Goal: Task Accomplishment & Management: Manage account settings

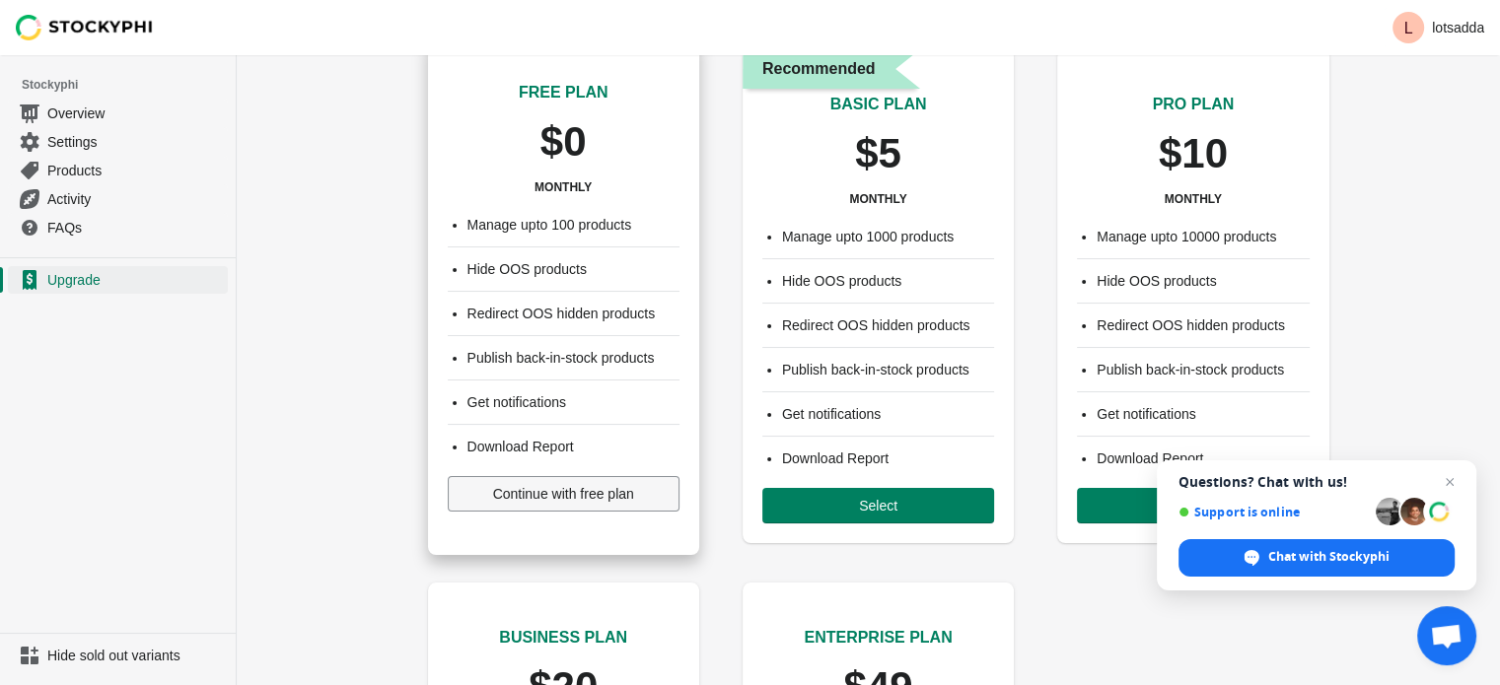
scroll to position [59, 0]
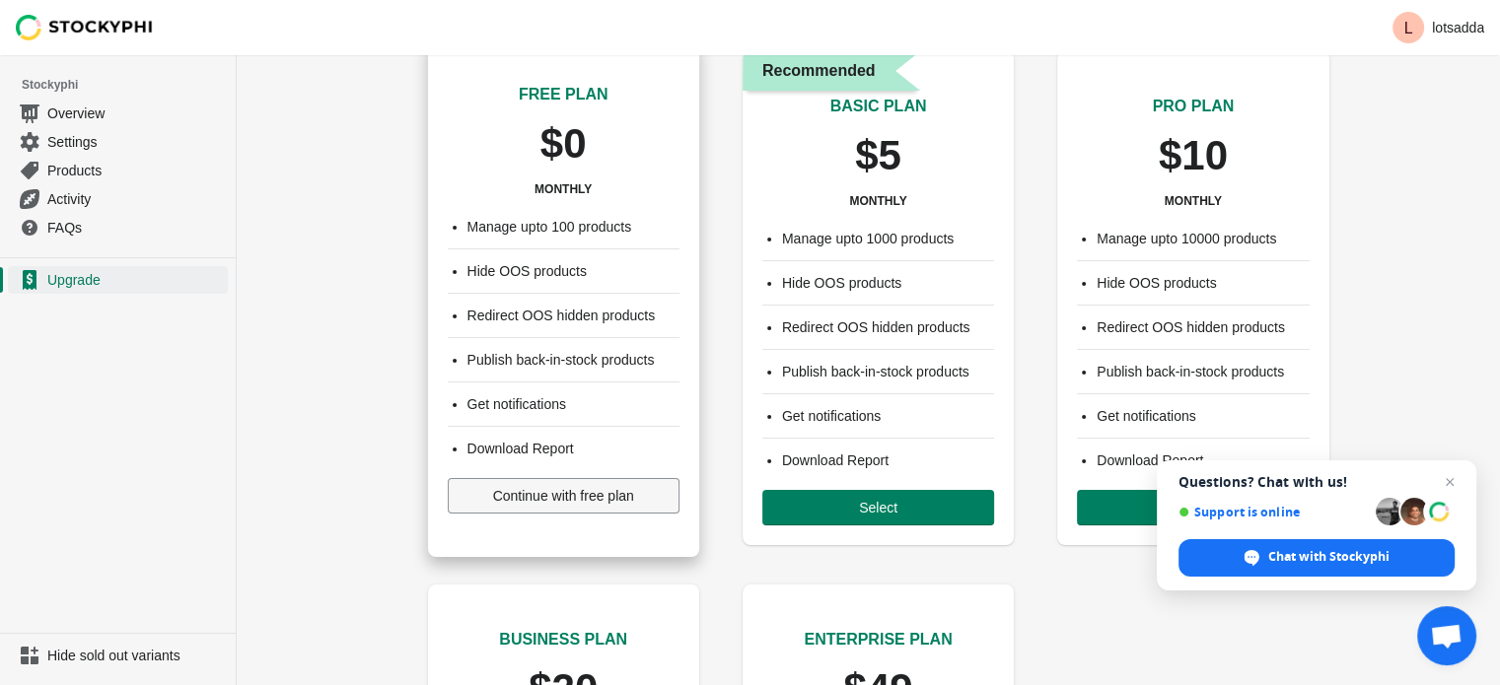
click at [568, 495] on span "Continue with free plan" at bounding box center [563, 496] width 141 height 16
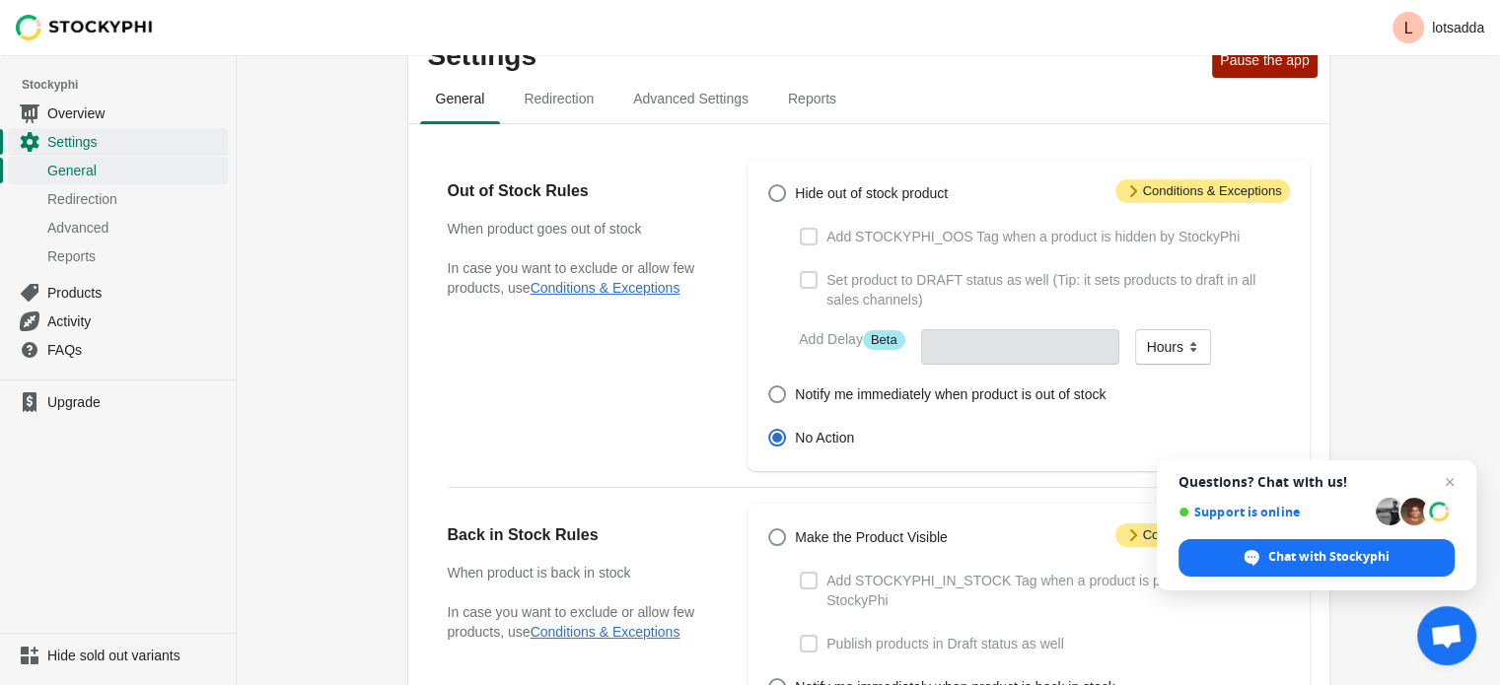
scroll to position [55, 0]
click at [1447, 484] on span "Open chat" at bounding box center [1449, 482] width 25 height 25
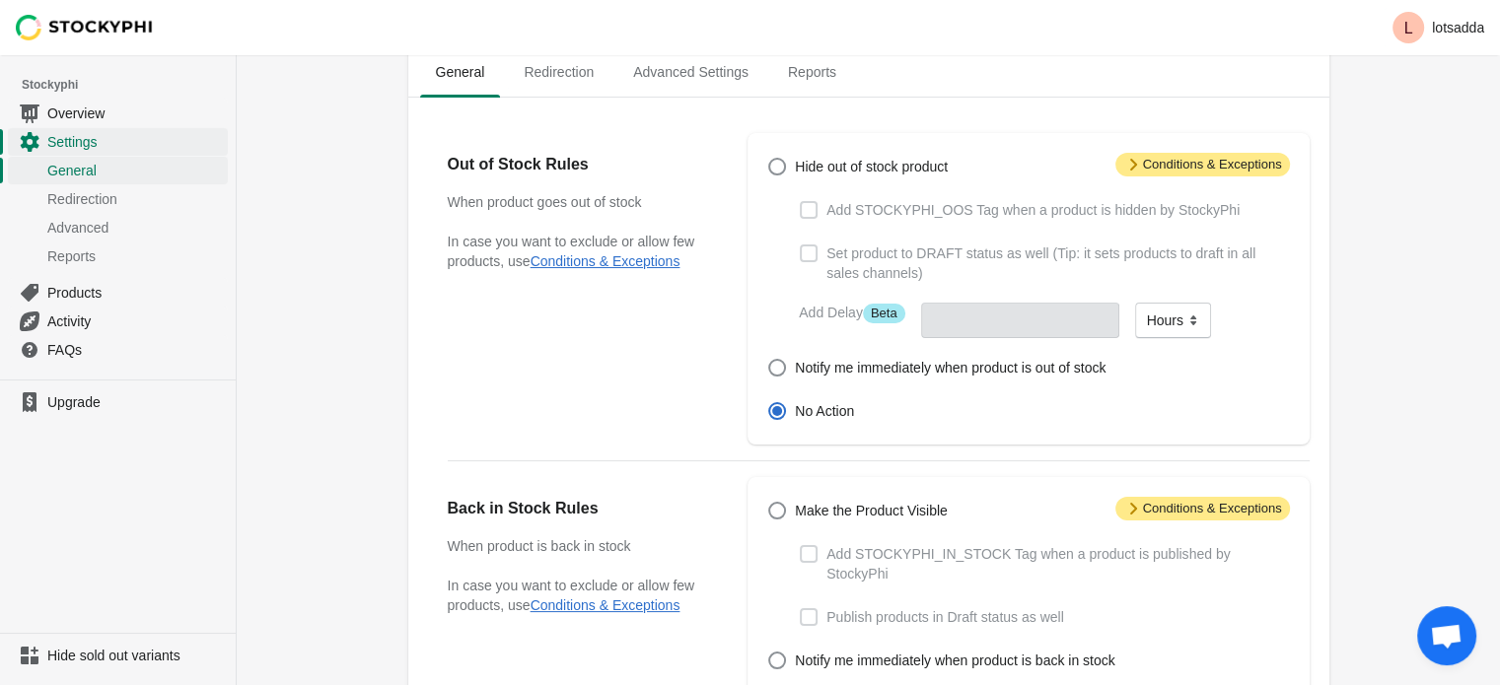
scroll to position [0, 0]
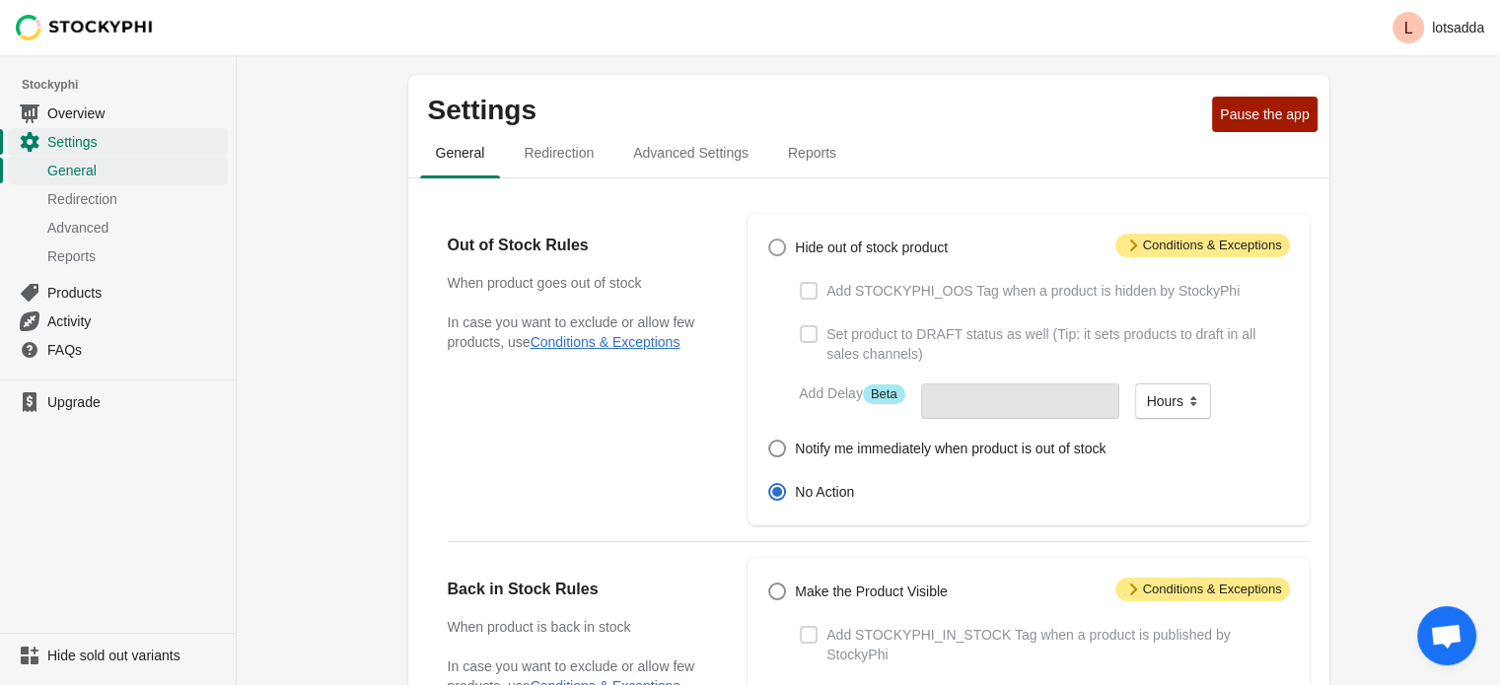
click at [778, 252] on span at bounding box center [777, 248] width 18 height 18
click at [769, 240] on input "Hide out of stock product" at bounding box center [768, 239] width 1 height 1
radio input "true"
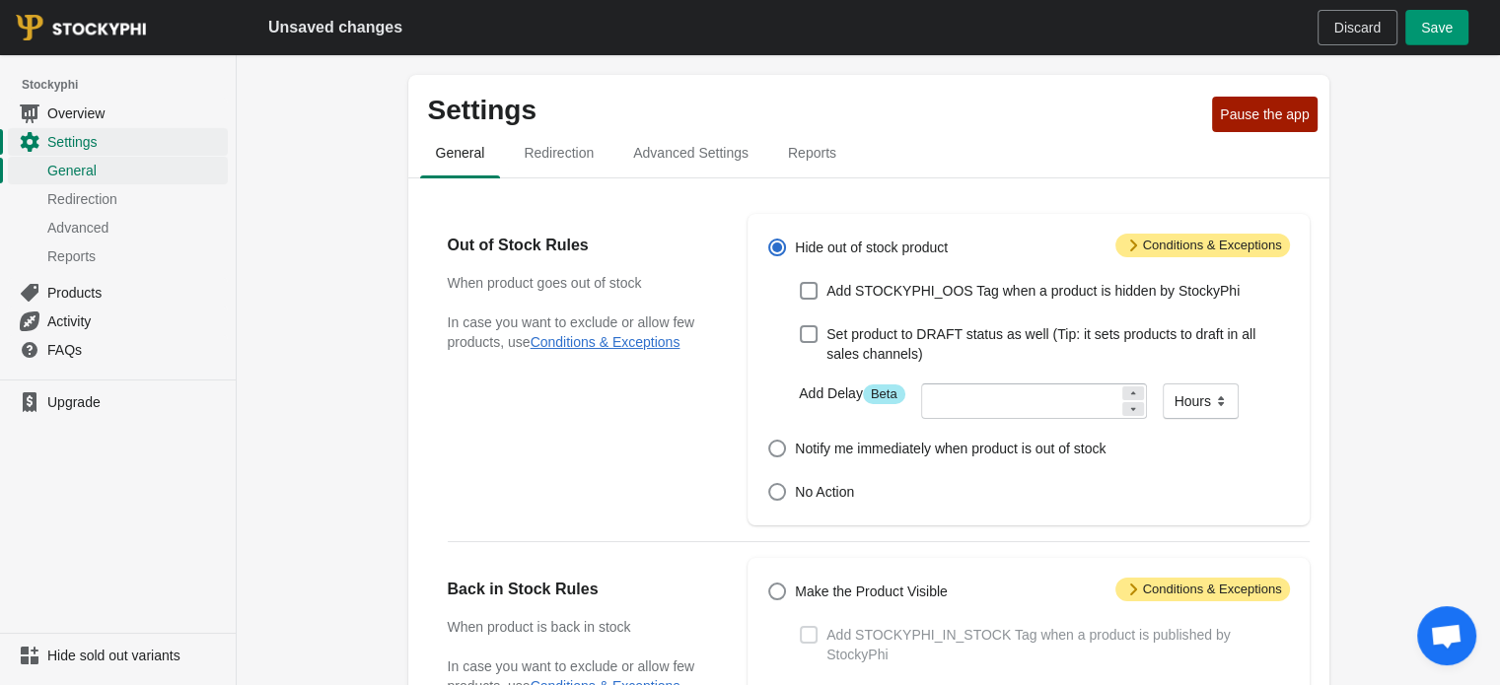
click at [1437, 23] on span "Save" at bounding box center [1437, 28] width 32 height 16
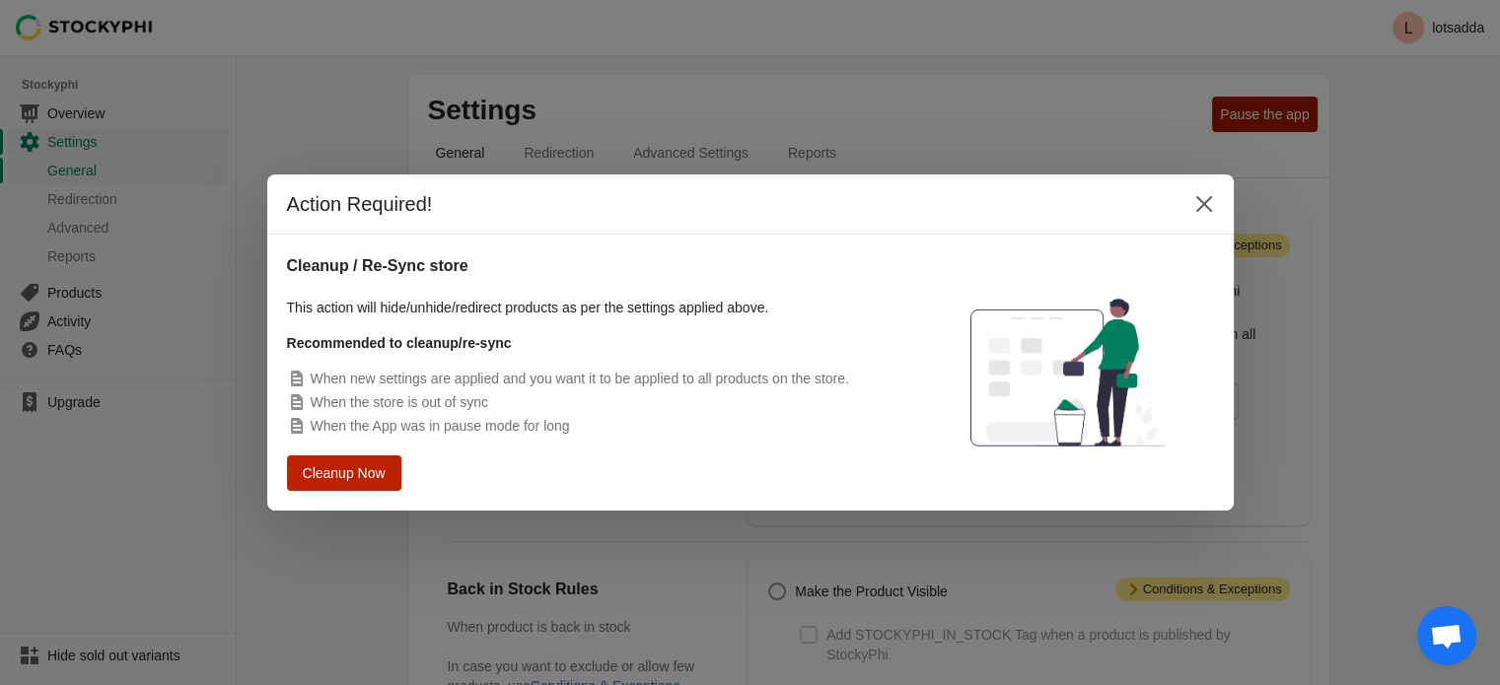
click at [346, 476] on span "Cleanup Now" at bounding box center [344, 472] width 80 height 15
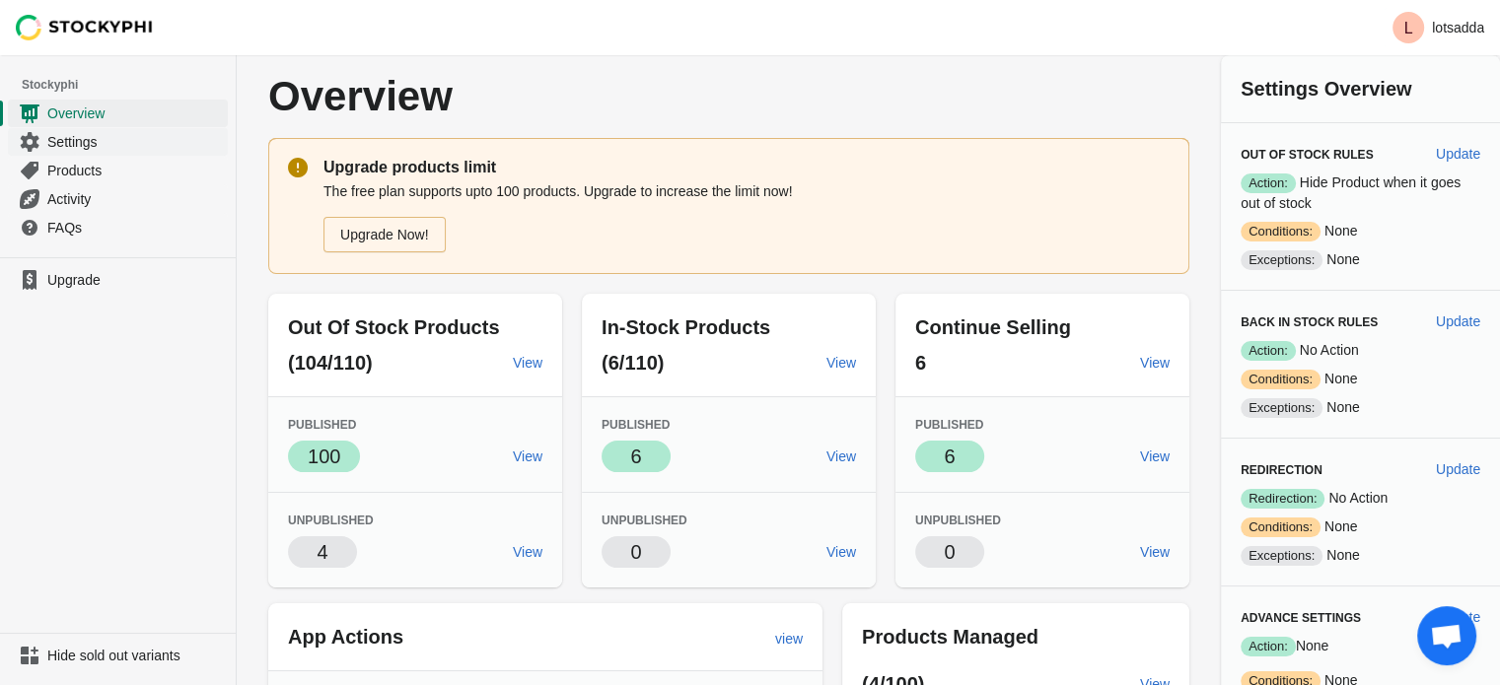
click at [95, 141] on span "Settings" at bounding box center [135, 142] width 176 height 20
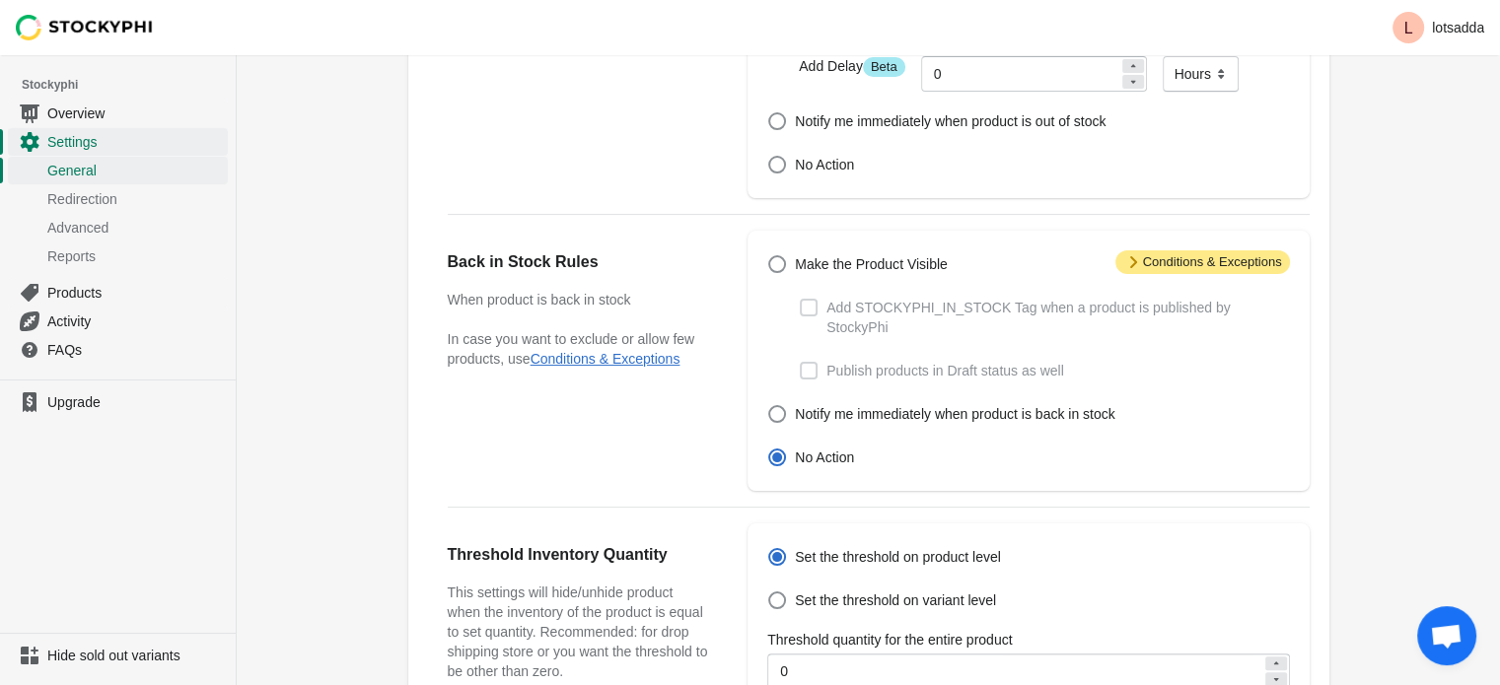
scroll to position [326, 0]
click at [776, 252] on label "Make the Product Visible" at bounding box center [857, 265] width 180 height 28
click at [769, 256] on input "Make the Product Visible" at bounding box center [768, 256] width 1 height 1
radio input "true"
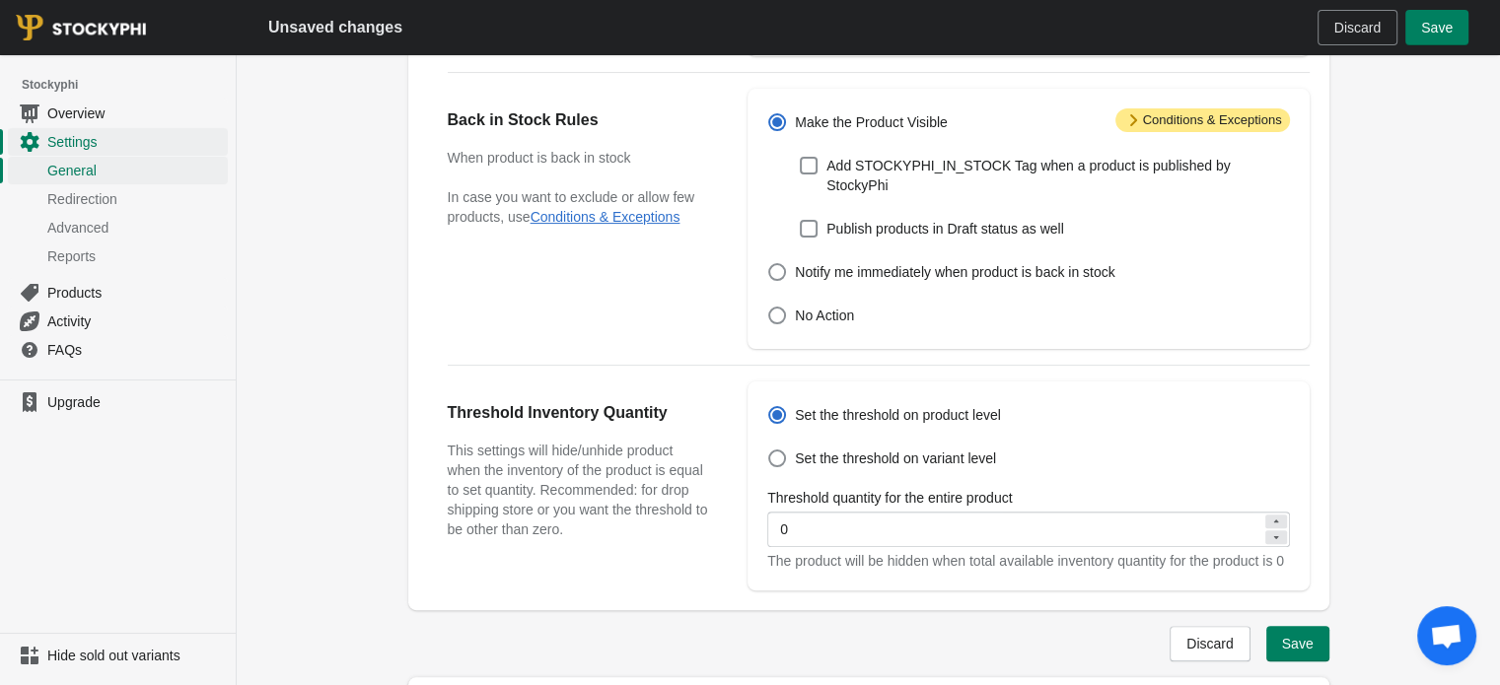
scroll to position [487, 0]
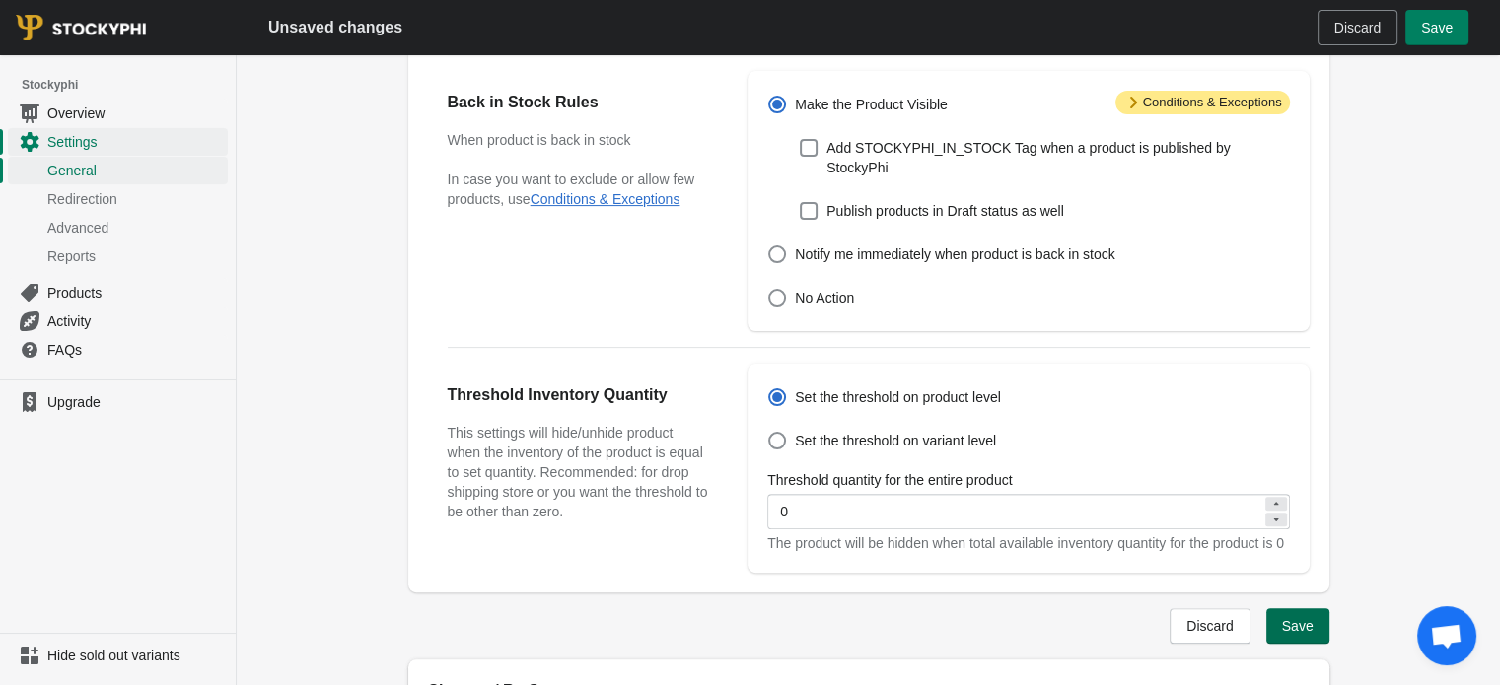
click at [1282, 634] on button "Save" at bounding box center [1297, 625] width 63 height 35
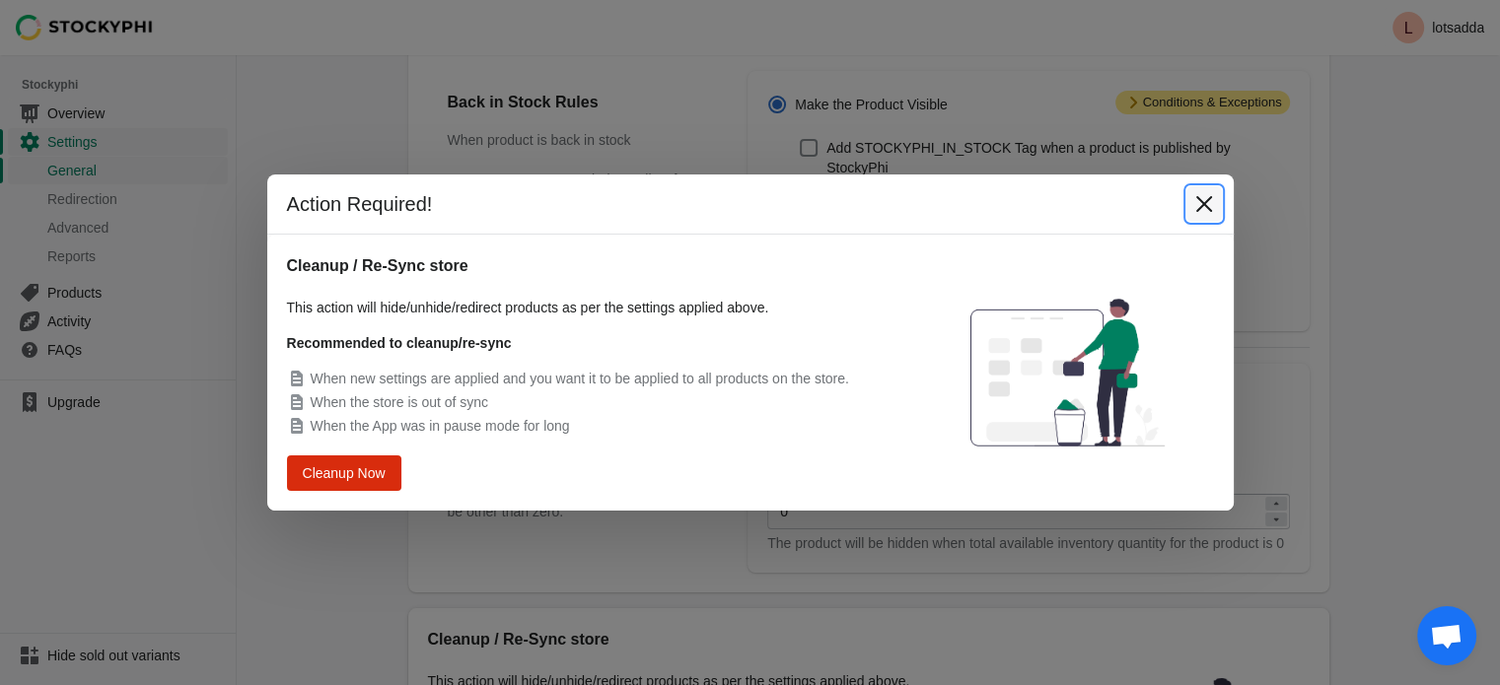
click at [1203, 212] on icon "Close" at bounding box center [1204, 204] width 20 height 20
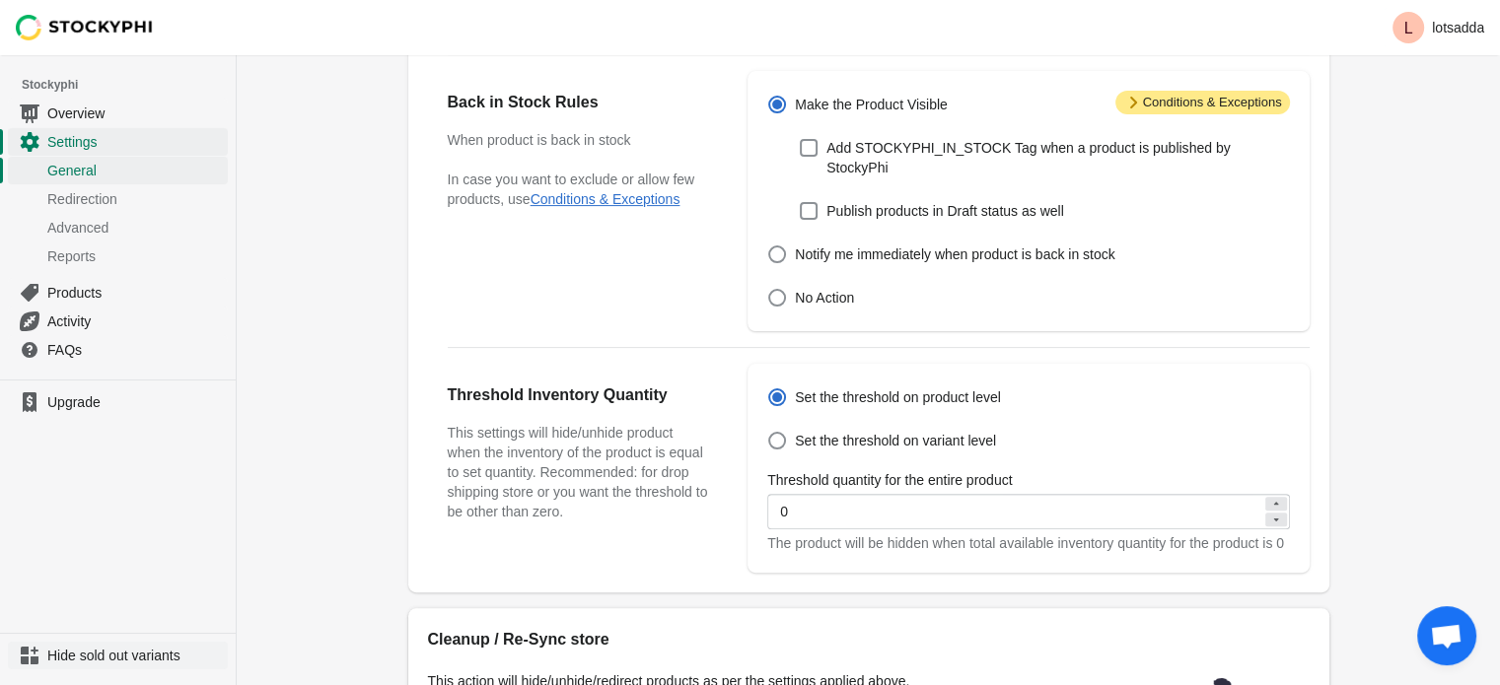
click at [137, 666] on span "Hide sold out variants" at bounding box center [135, 656] width 176 height 20
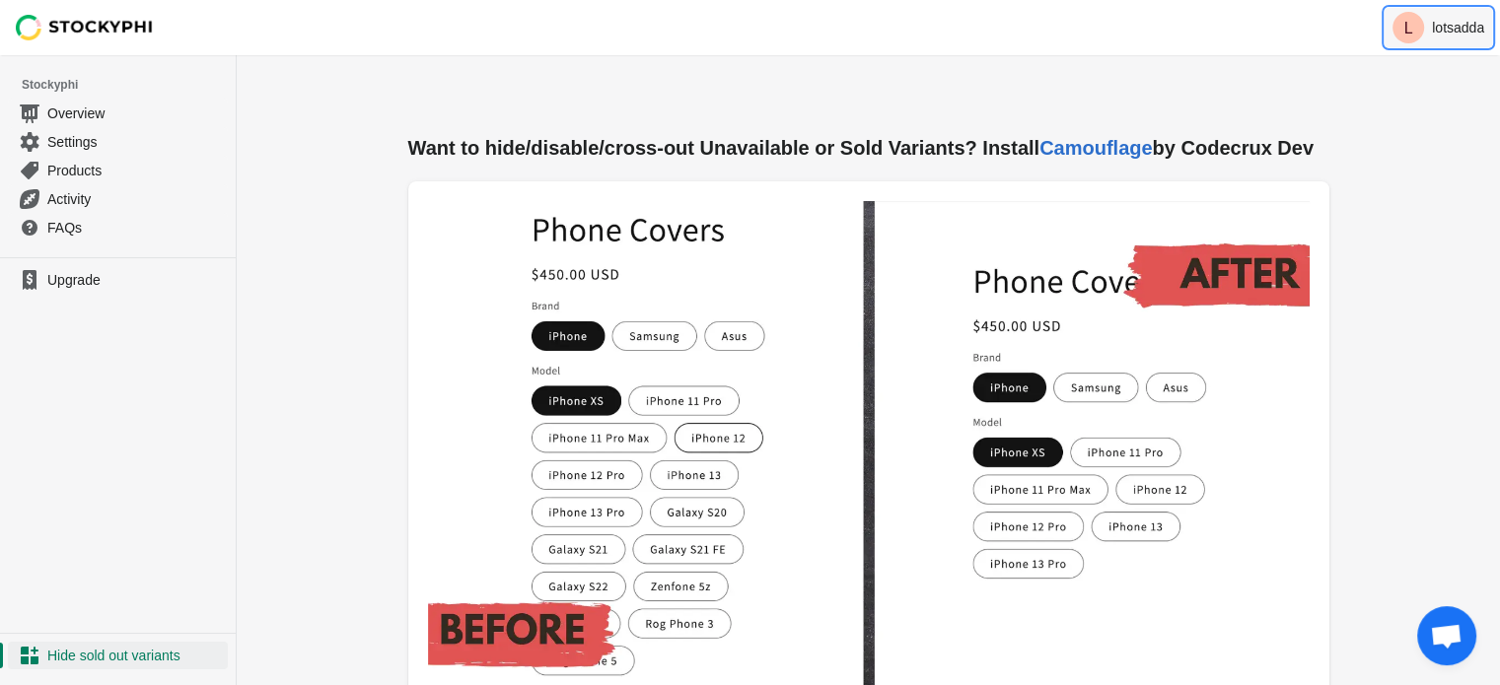
click at [1421, 35] on icon "L" at bounding box center [1408, 28] width 32 height 32
click at [1427, 92] on span "Logout" at bounding box center [1437, 89] width 78 height 20
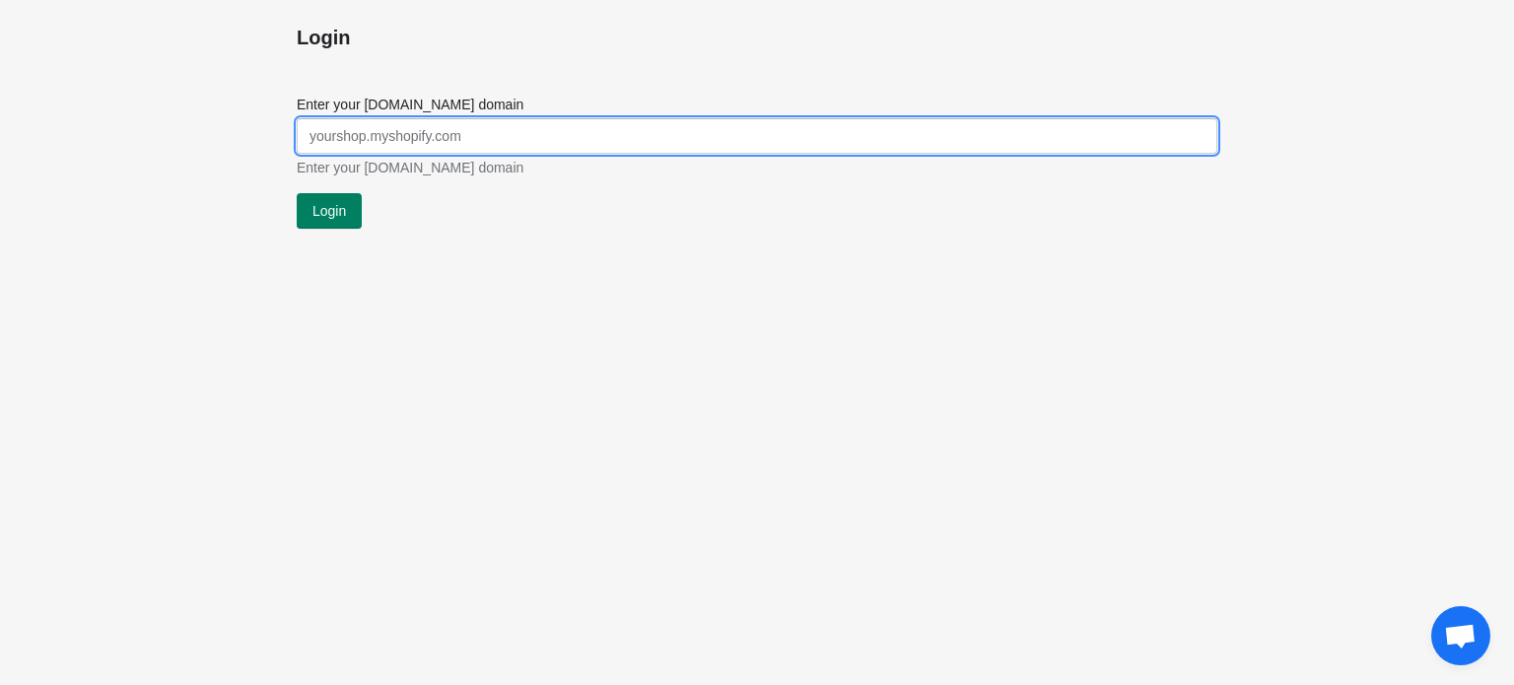
click at [637, 139] on input "Enter your [DOMAIN_NAME] domain" at bounding box center [757, 135] width 921 height 35
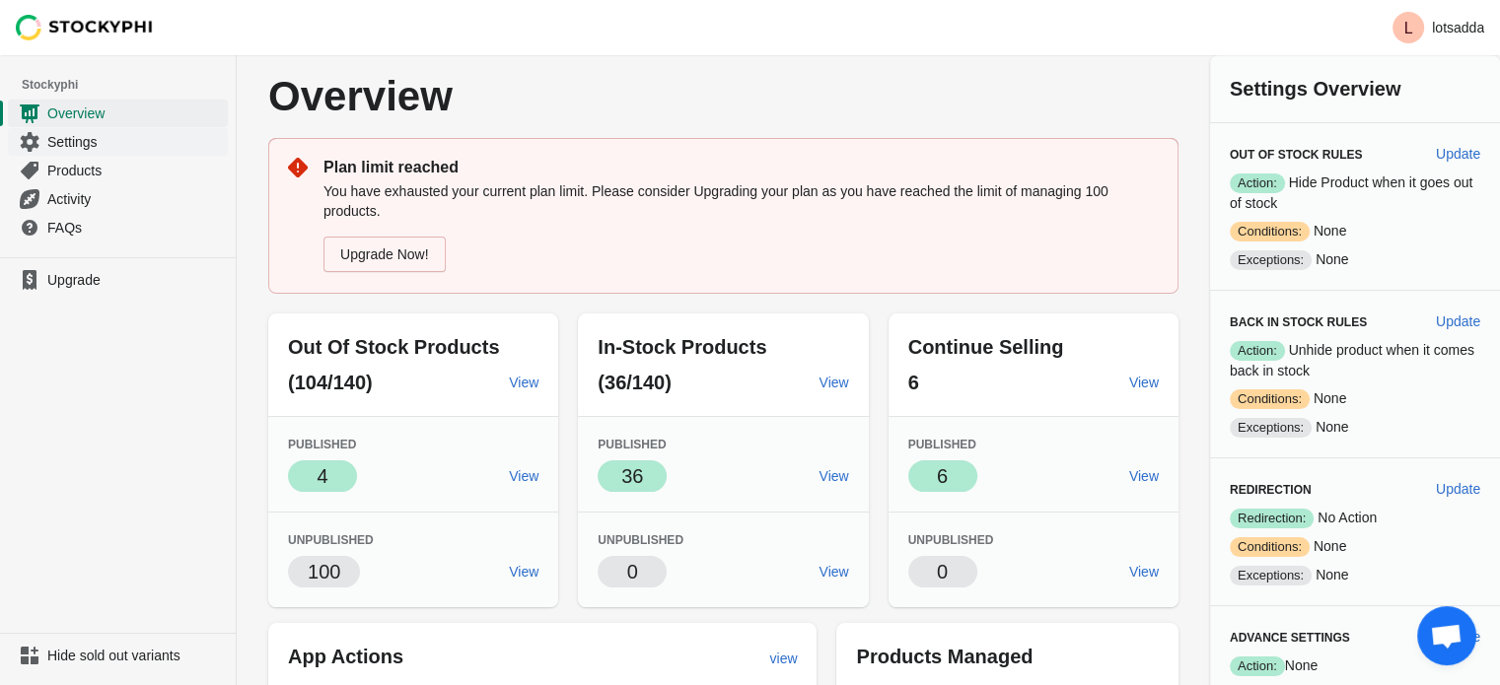
click at [75, 146] on span "Settings" at bounding box center [135, 142] width 176 height 20
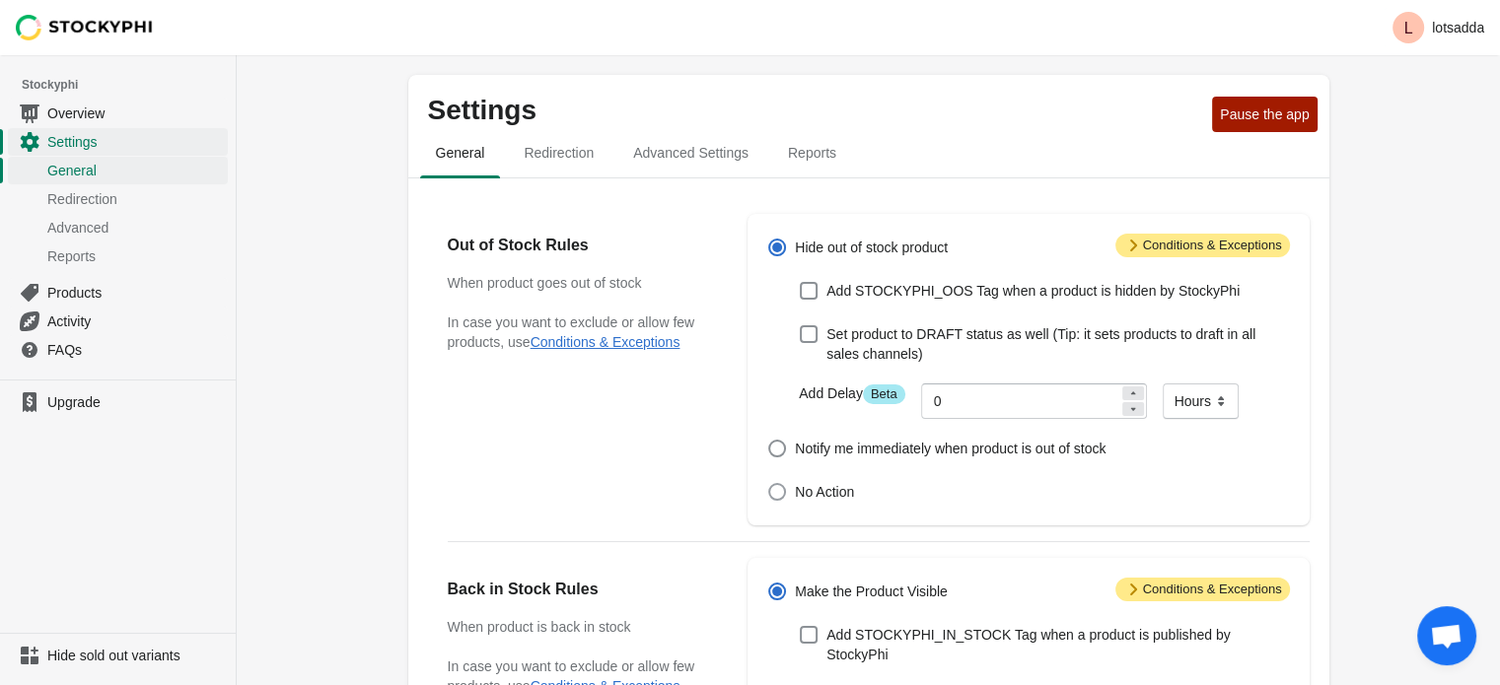
click at [779, 492] on span at bounding box center [777, 492] width 18 height 18
click at [769, 484] on input "No Action" at bounding box center [768, 483] width 1 height 1
radio input "true"
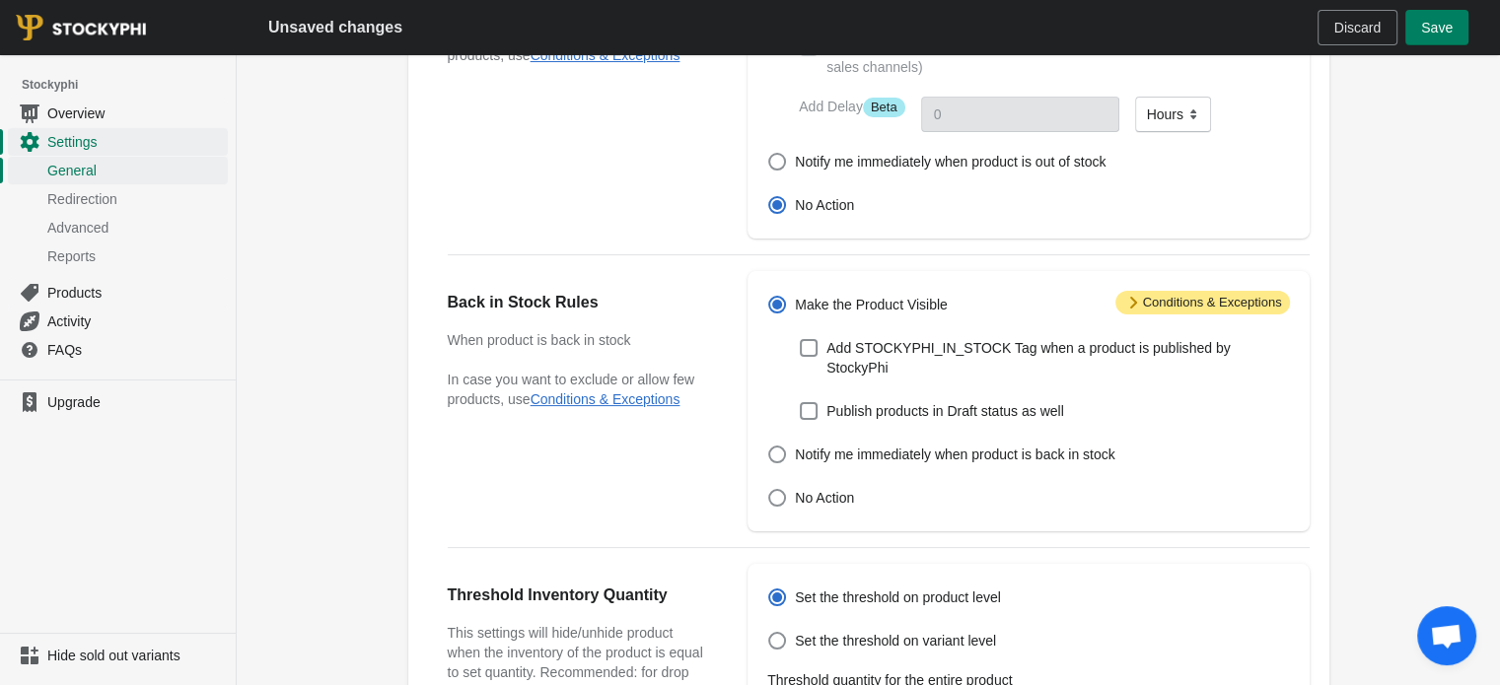
scroll to position [294, 0]
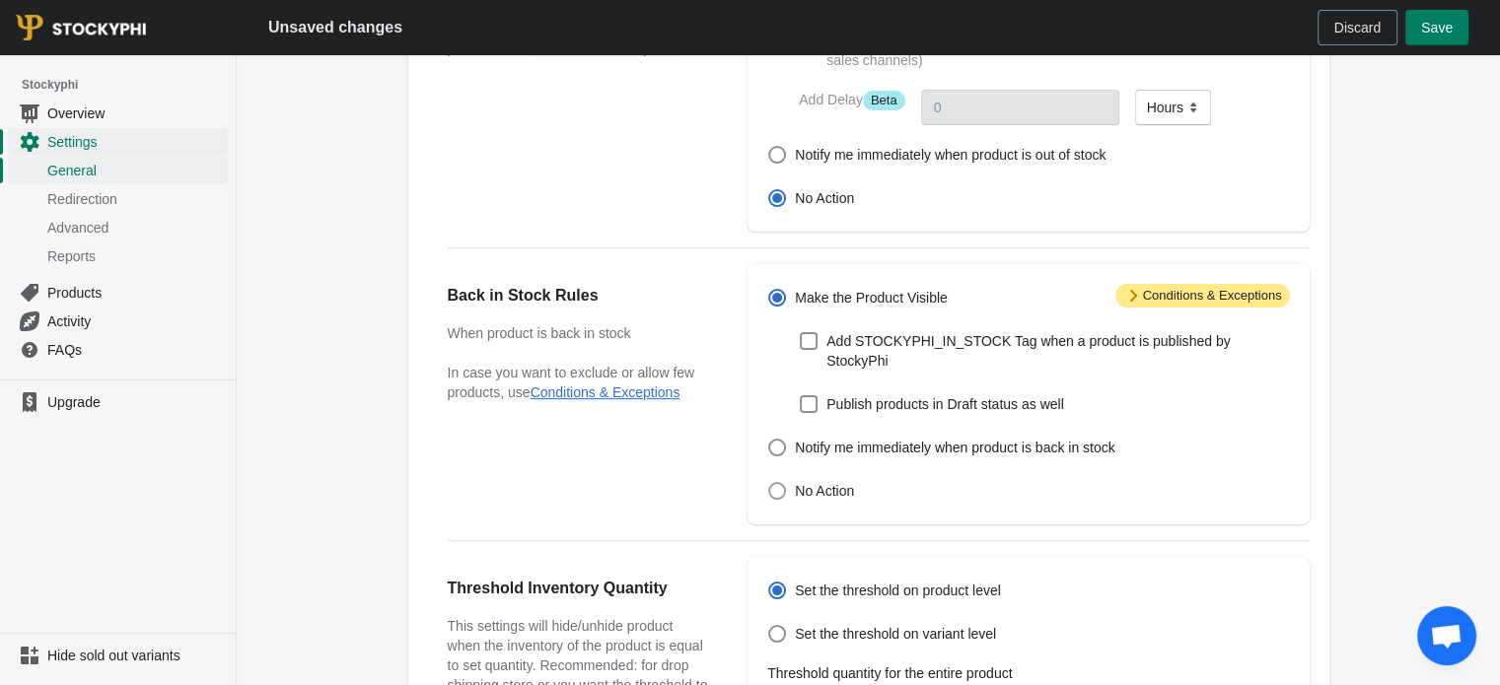
click at [789, 477] on label "No Action" at bounding box center [810, 491] width 87 height 28
click at [769, 482] on input "No Action" at bounding box center [768, 482] width 1 height 1
radio input "true"
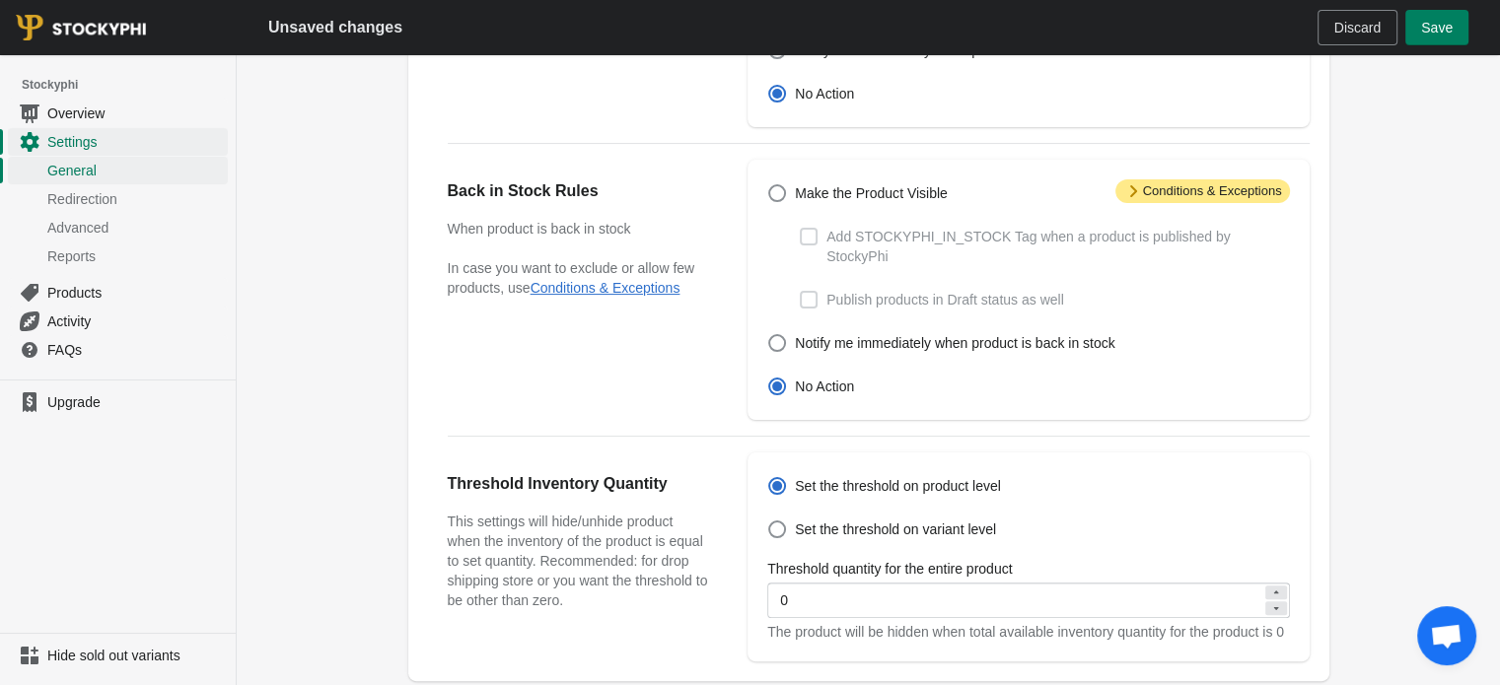
scroll to position [0, 0]
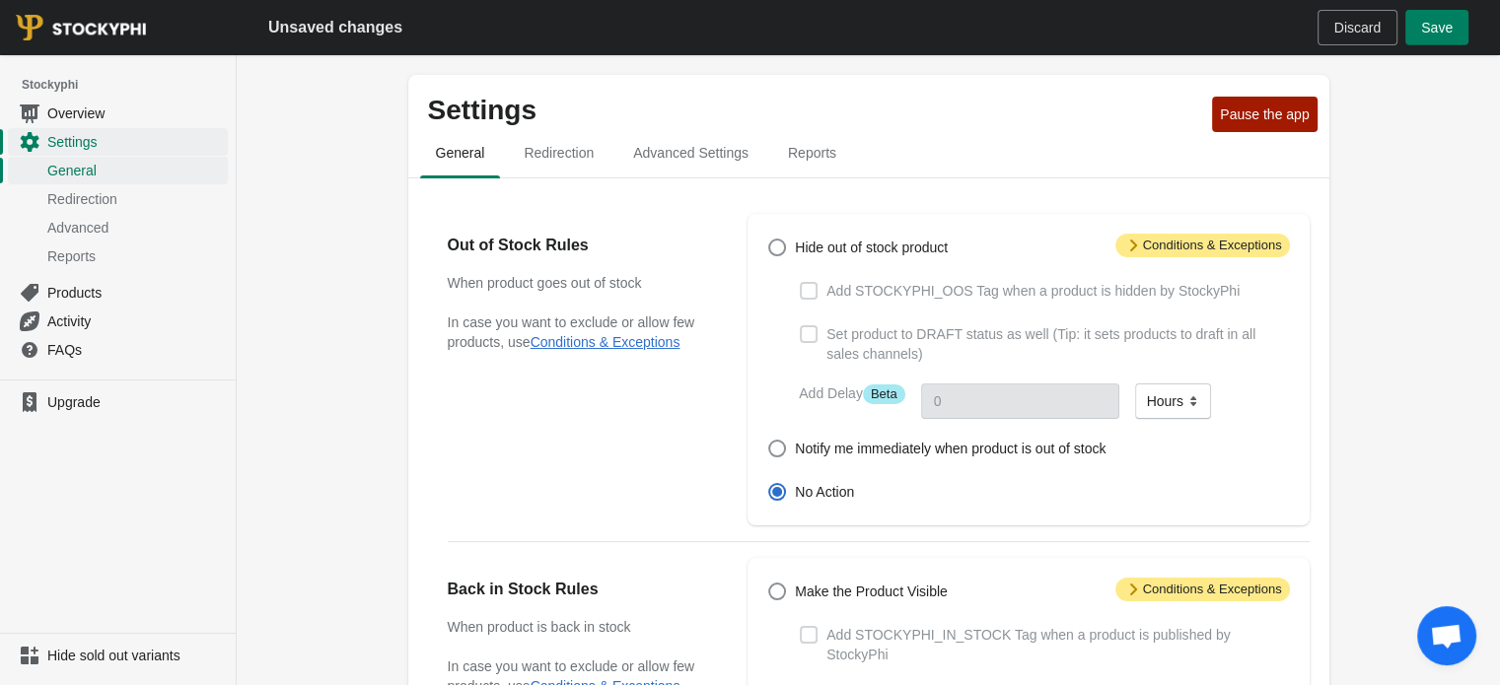
click at [1428, 49] on div "Unsaved changes Discard Save" at bounding box center [868, 27] width 1263 height 55
click at [1431, 38] on button "Save" at bounding box center [1436, 27] width 63 height 35
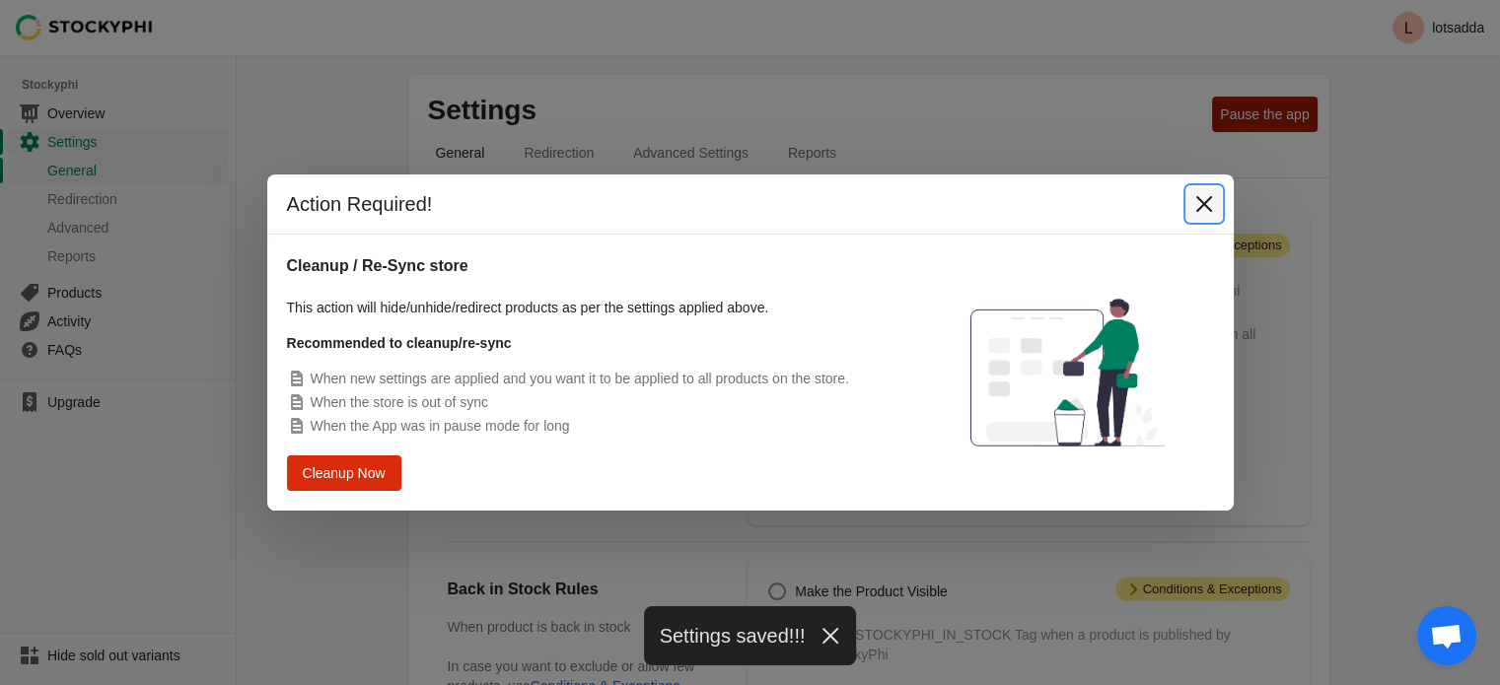
click at [1204, 205] on icon "Close" at bounding box center [1203, 204] width 16 height 16
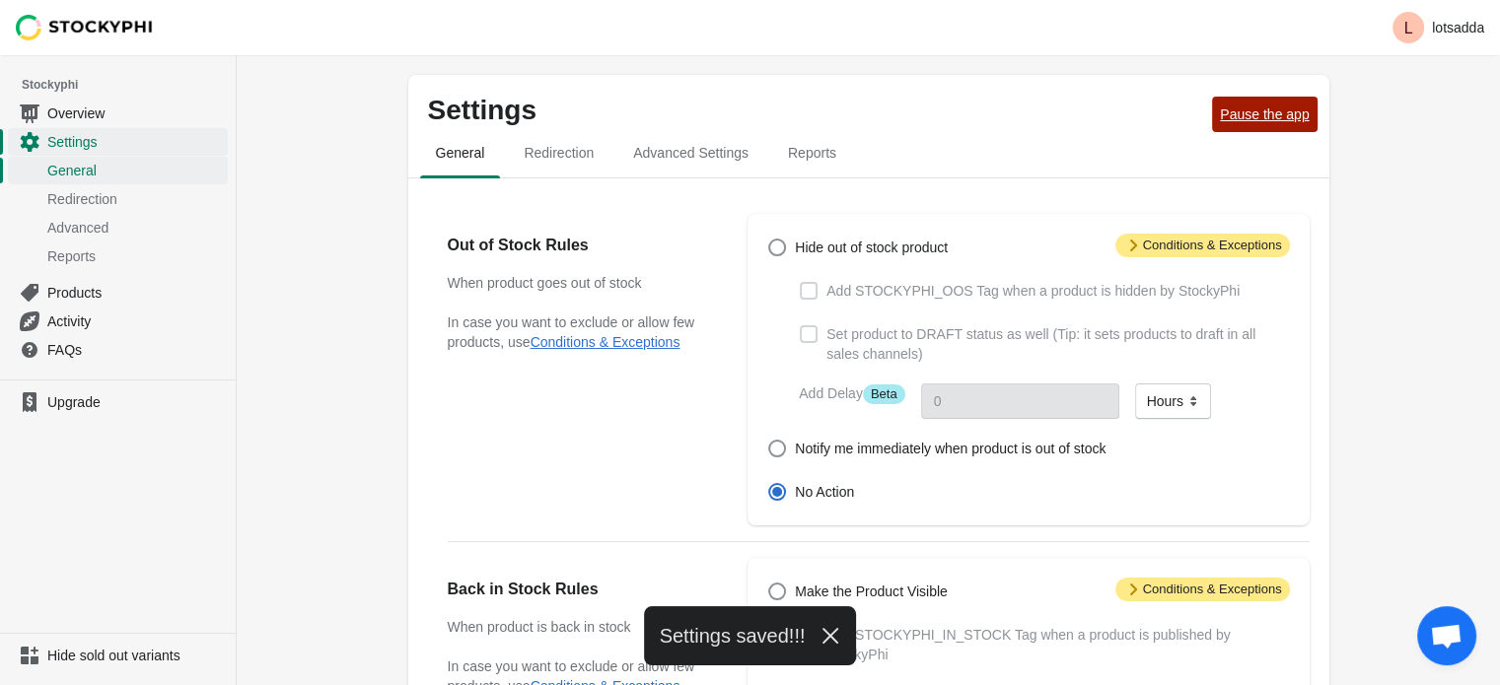
click at [1269, 109] on span "Pause the app" at bounding box center [1264, 114] width 89 height 16
